Goal: Information Seeking & Learning: Learn about a topic

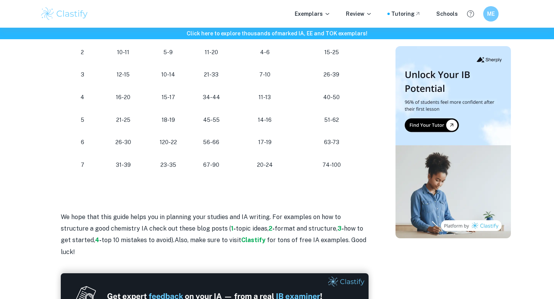
scroll to position [835, 0]
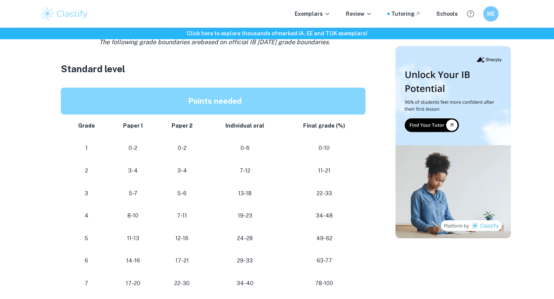
scroll to position [379, 0]
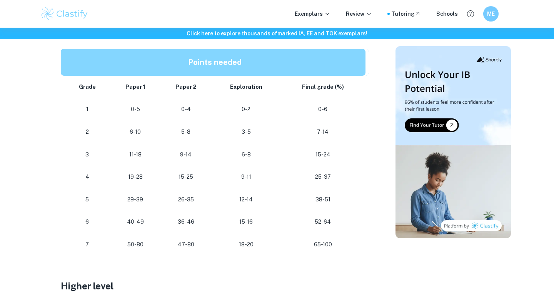
scroll to position [412, 0]
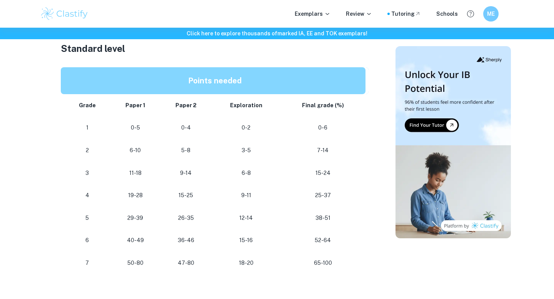
scroll to position [395, 0]
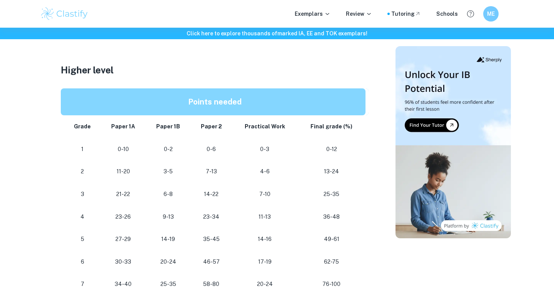
scroll to position [659, 0]
